Goal: Find specific page/section: Locate a particular part of the current website

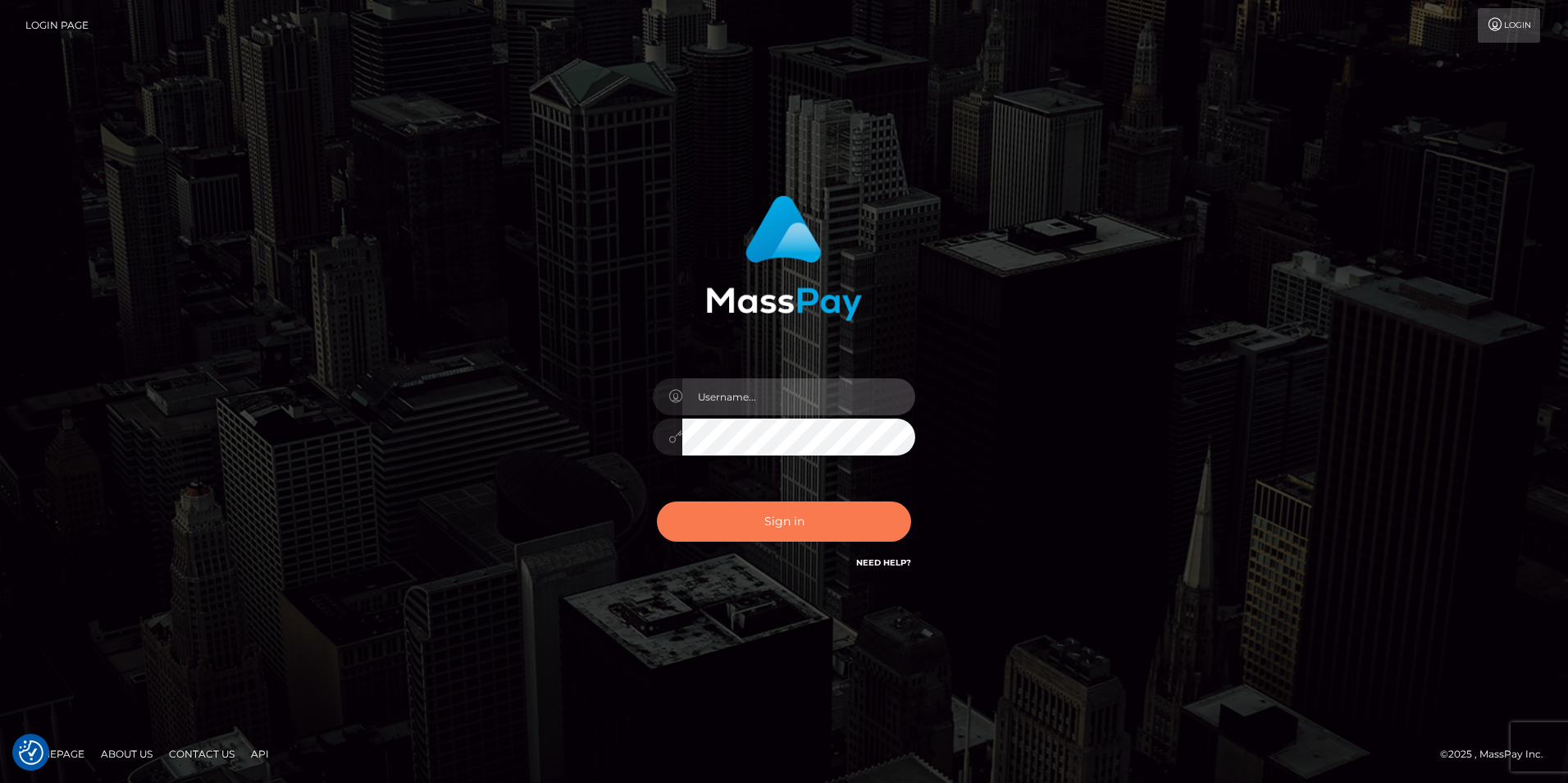
type input "tinan"
click at [774, 531] on button "Sign in" at bounding box center [784, 521] width 254 height 40
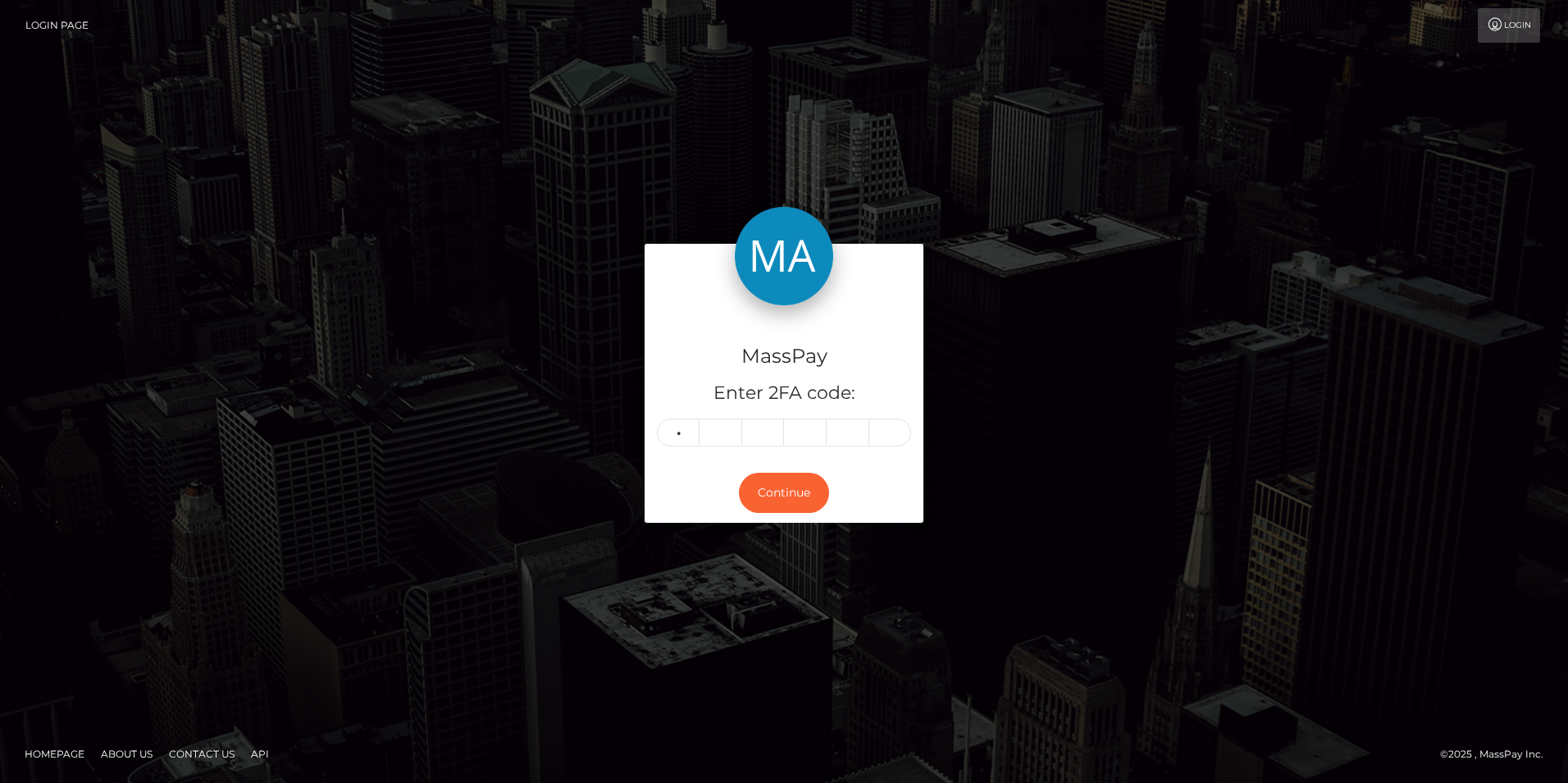
type input "7"
type input "6"
type input "0"
type input "9"
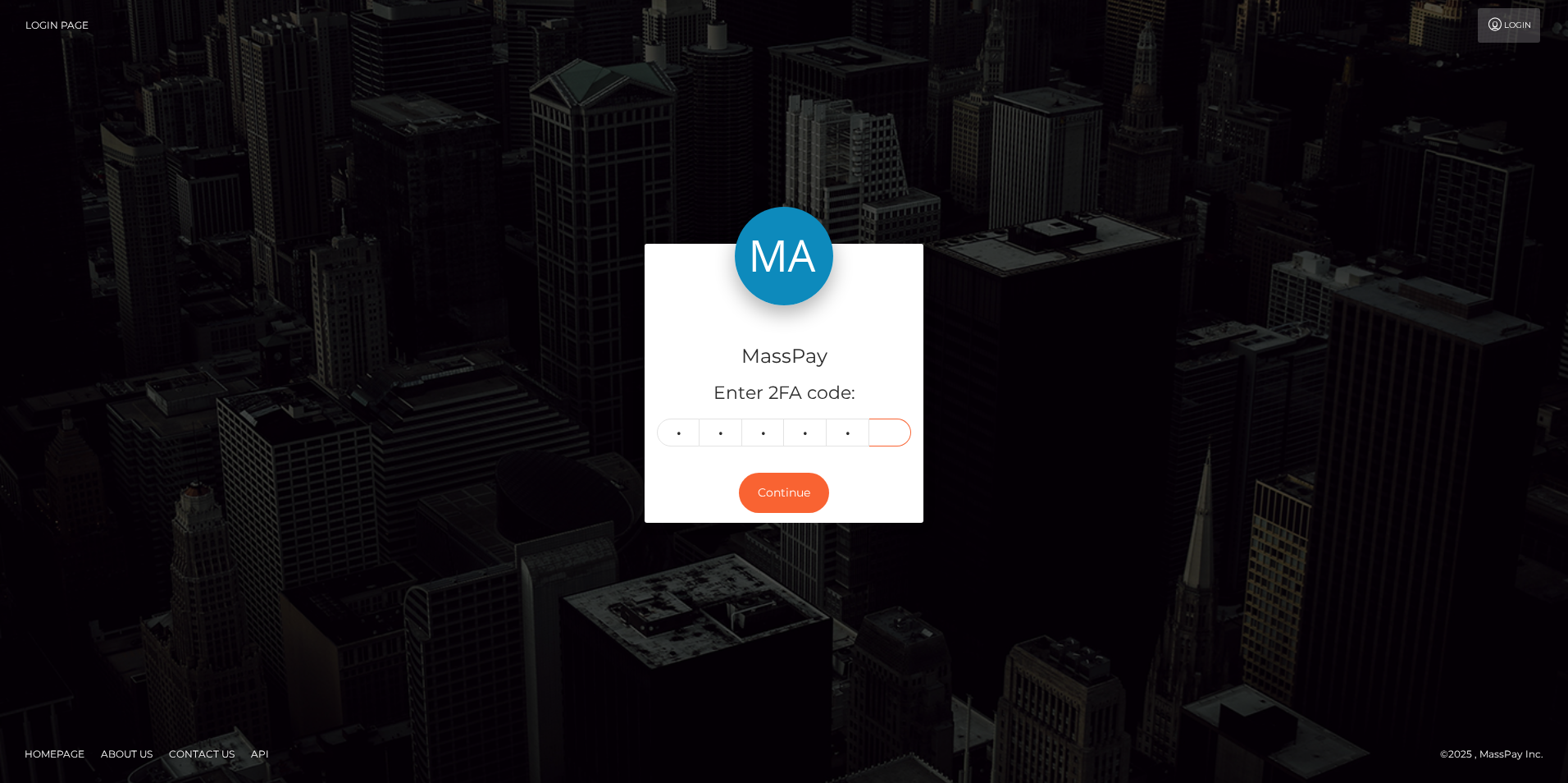
type input "5"
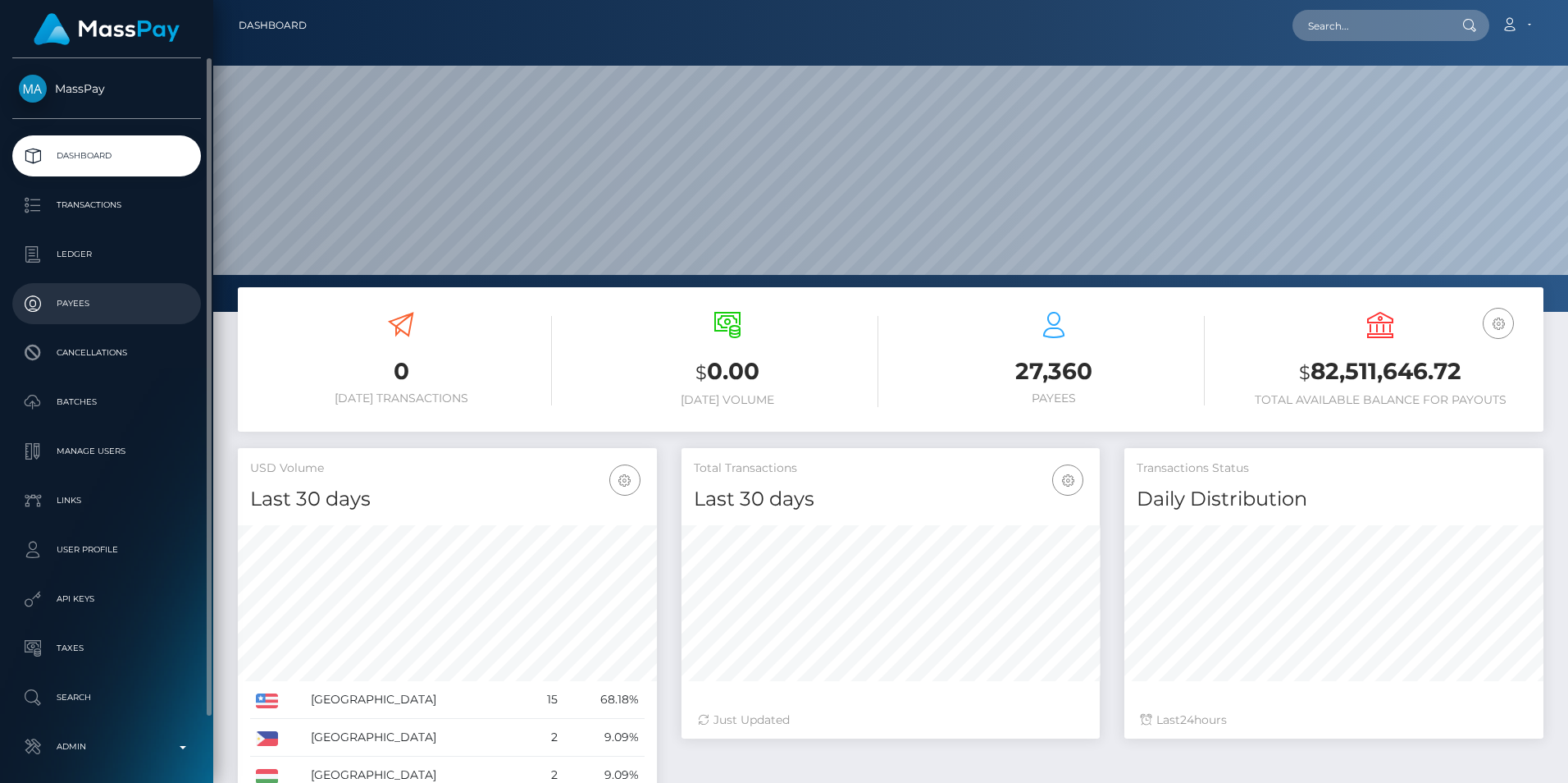
scroll to position [70, 0]
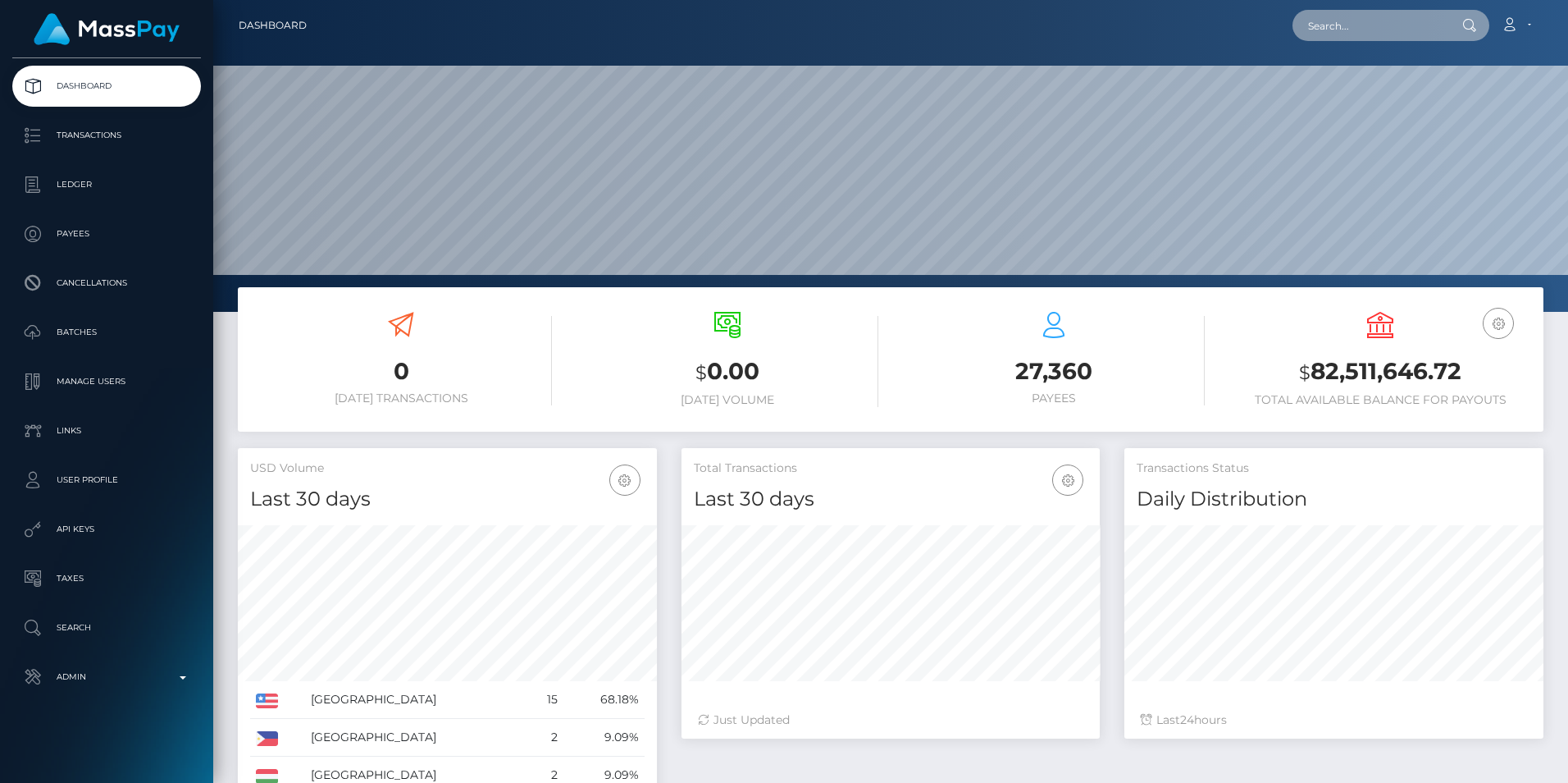
paste input "6896d017333d12d43904f33a"
type input "6896d017333d12d43904f33a"
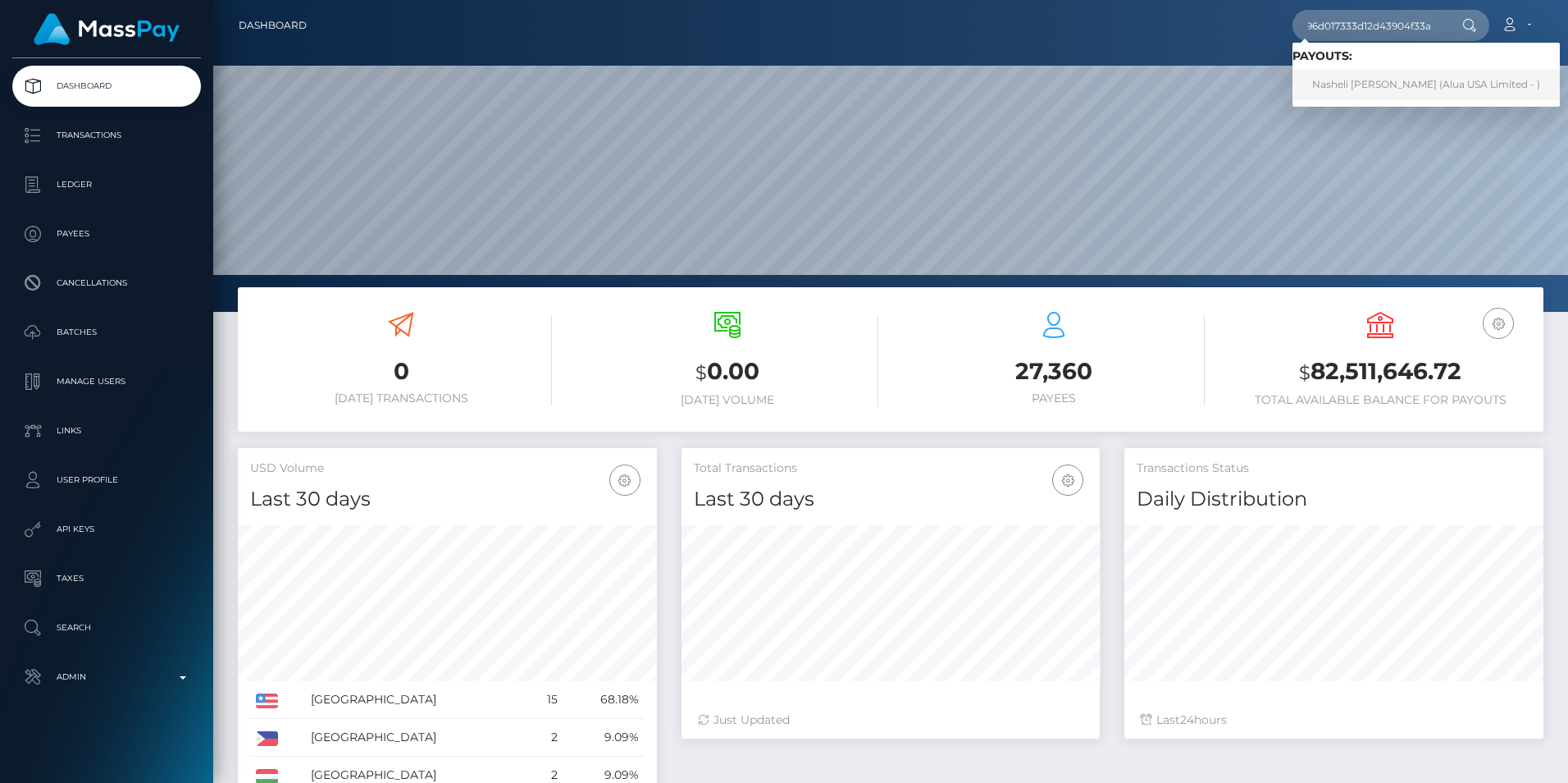
click at [1415, 80] on link "Nasheli Santiago (Alua USA Limited - )" at bounding box center [1425, 85] width 267 height 30
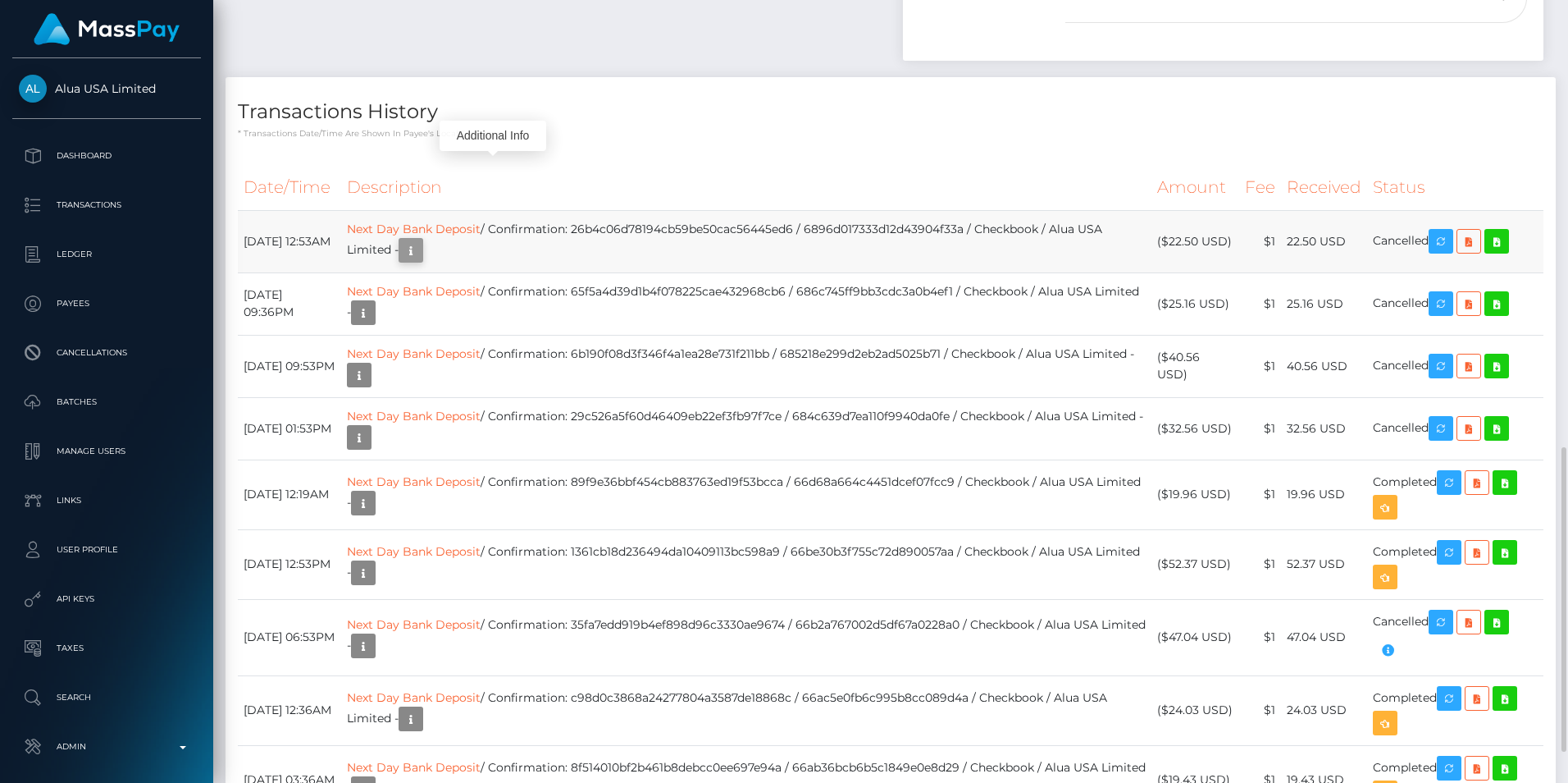
scroll to position [197, 418]
click at [421, 240] on icon "button" at bounding box center [411, 250] width 20 height 21
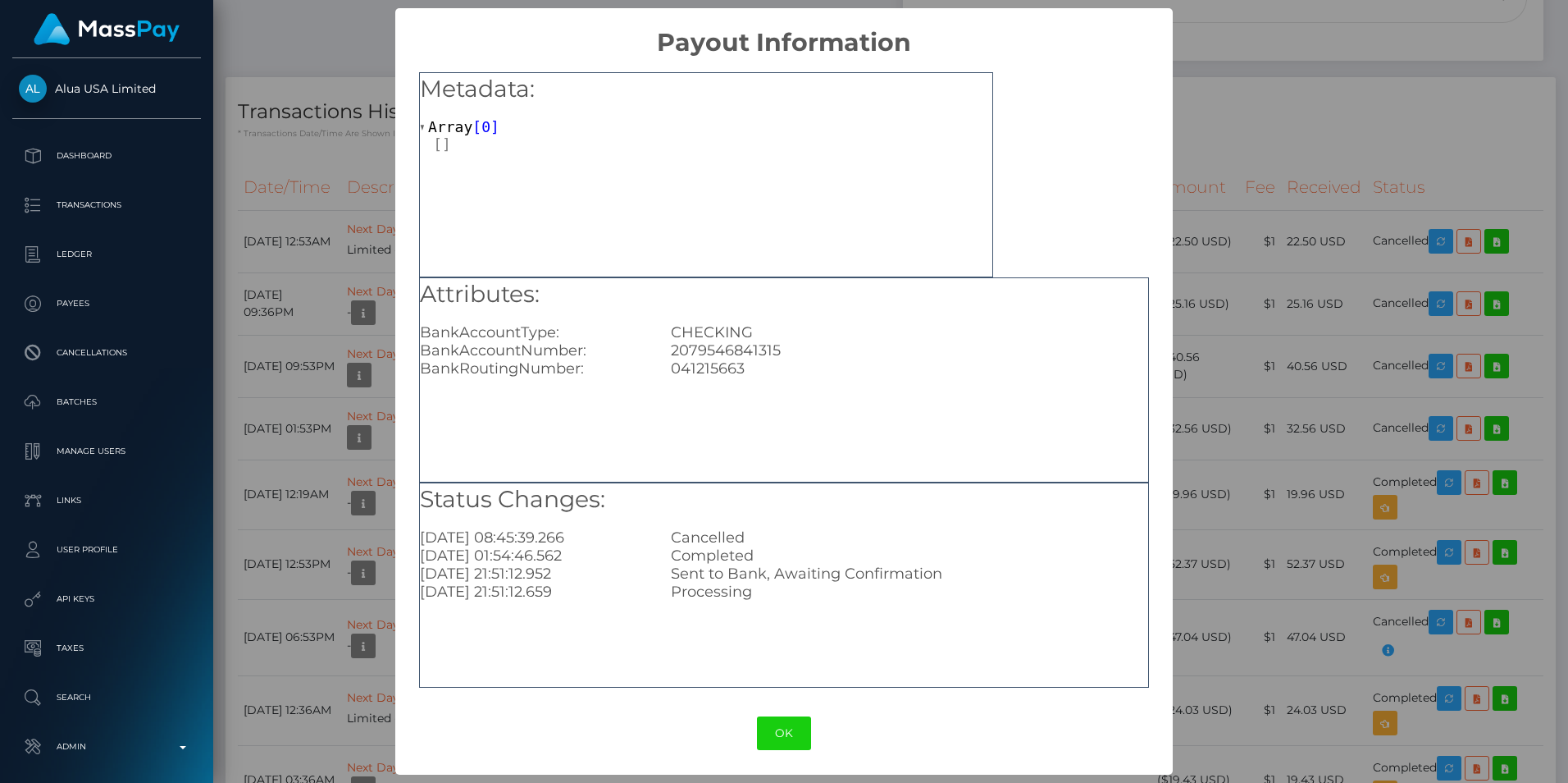
click at [1344, 49] on div "× Payout Information Metadata: Array [ 0 ] Attributes: BankAccountType: CHECKIN…" at bounding box center [784, 391] width 1568 height 783
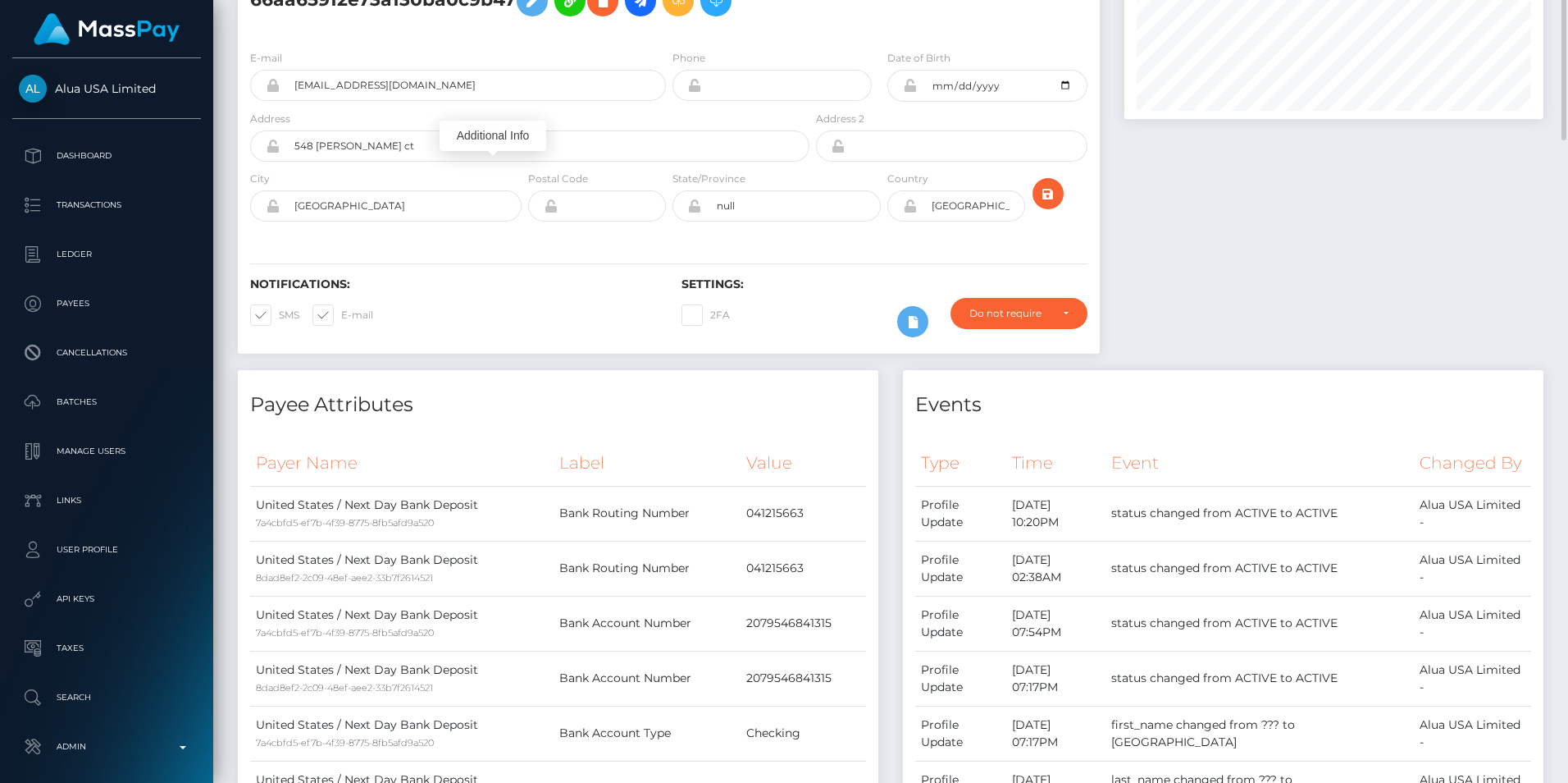
scroll to position [0, 0]
